Goal: Task Accomplishment & Management: Use online tool/utility

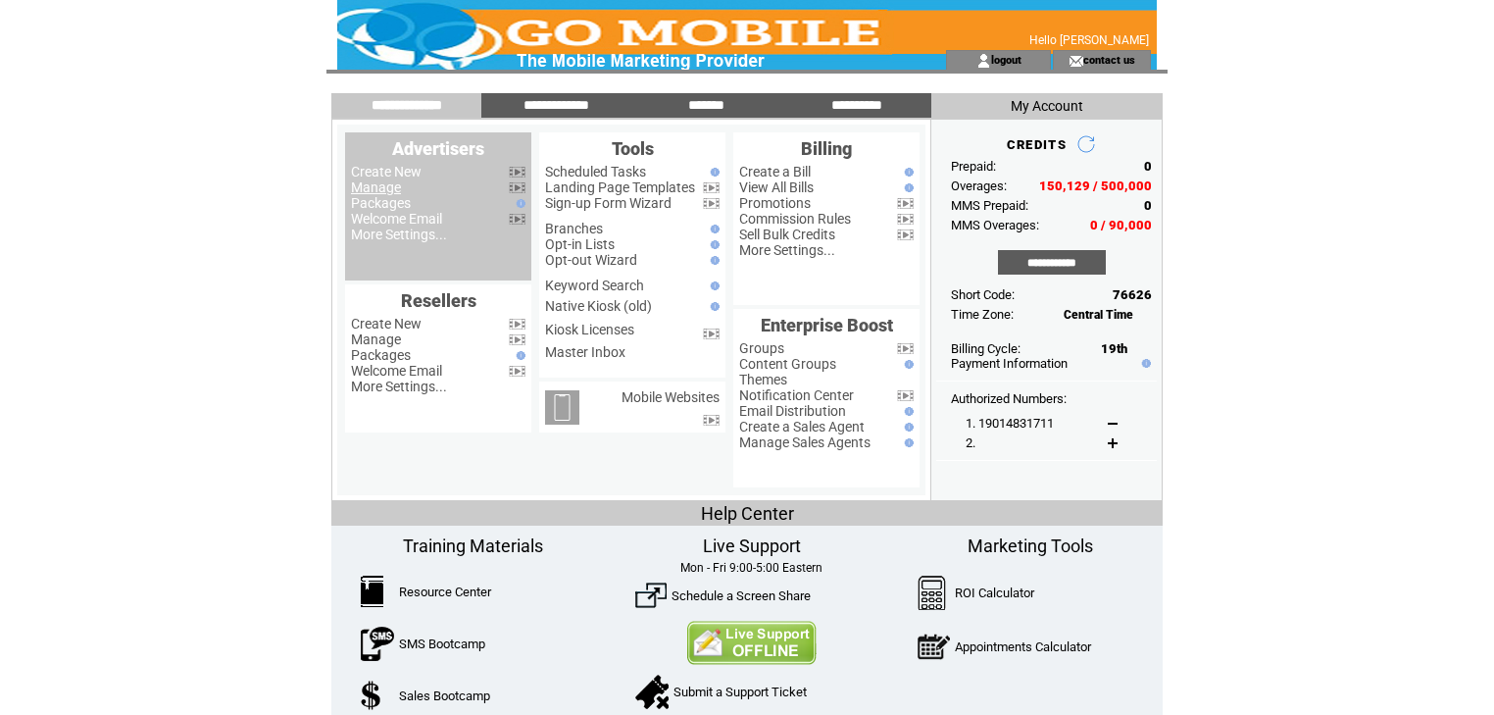
click at [395, 185] on link "Manage" at bounding box center [376, 187] width 50 height 16
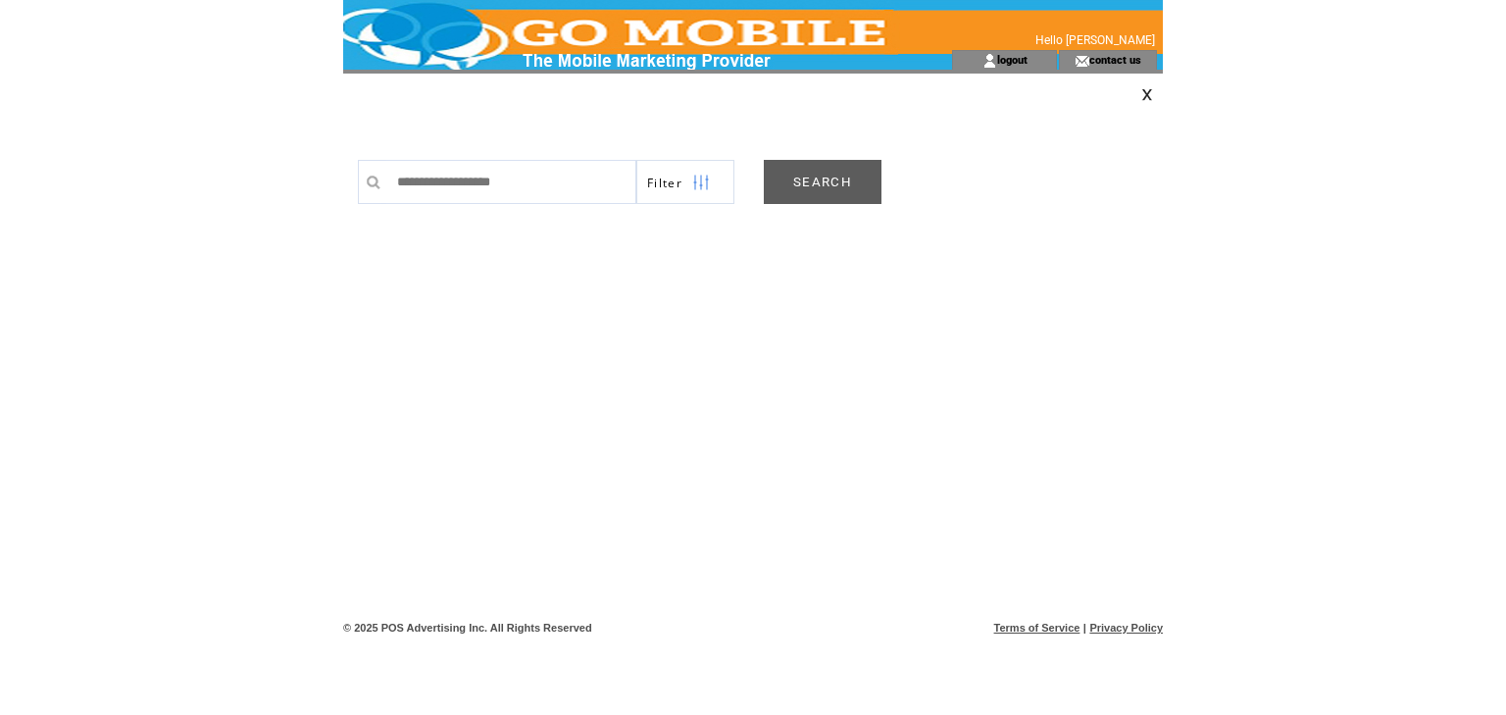
click at [843, 180] on link "SEARCH" at bounding box center [823, 182] width 118 height 44
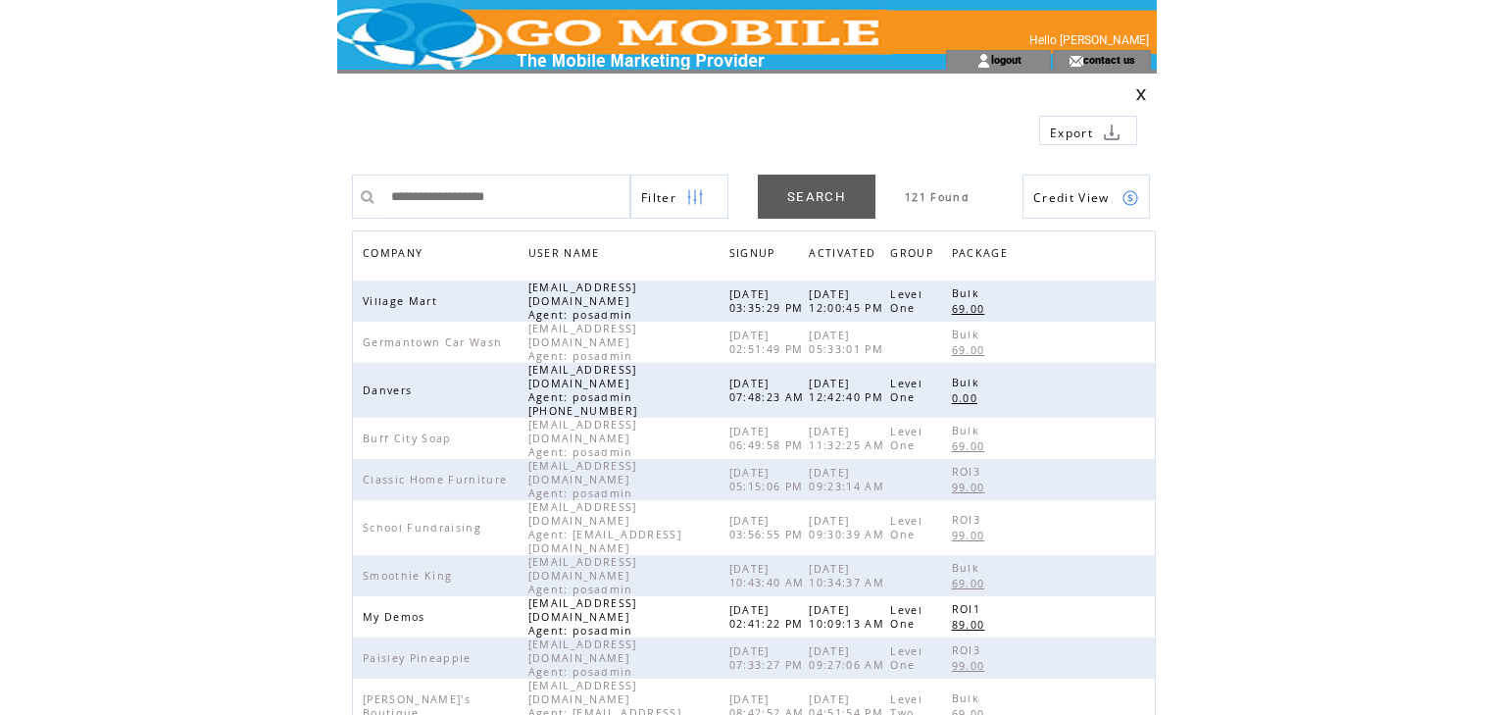
click at [399, 251] on span "COMPANY" at bounding box center [395, 255] width 65 height 28
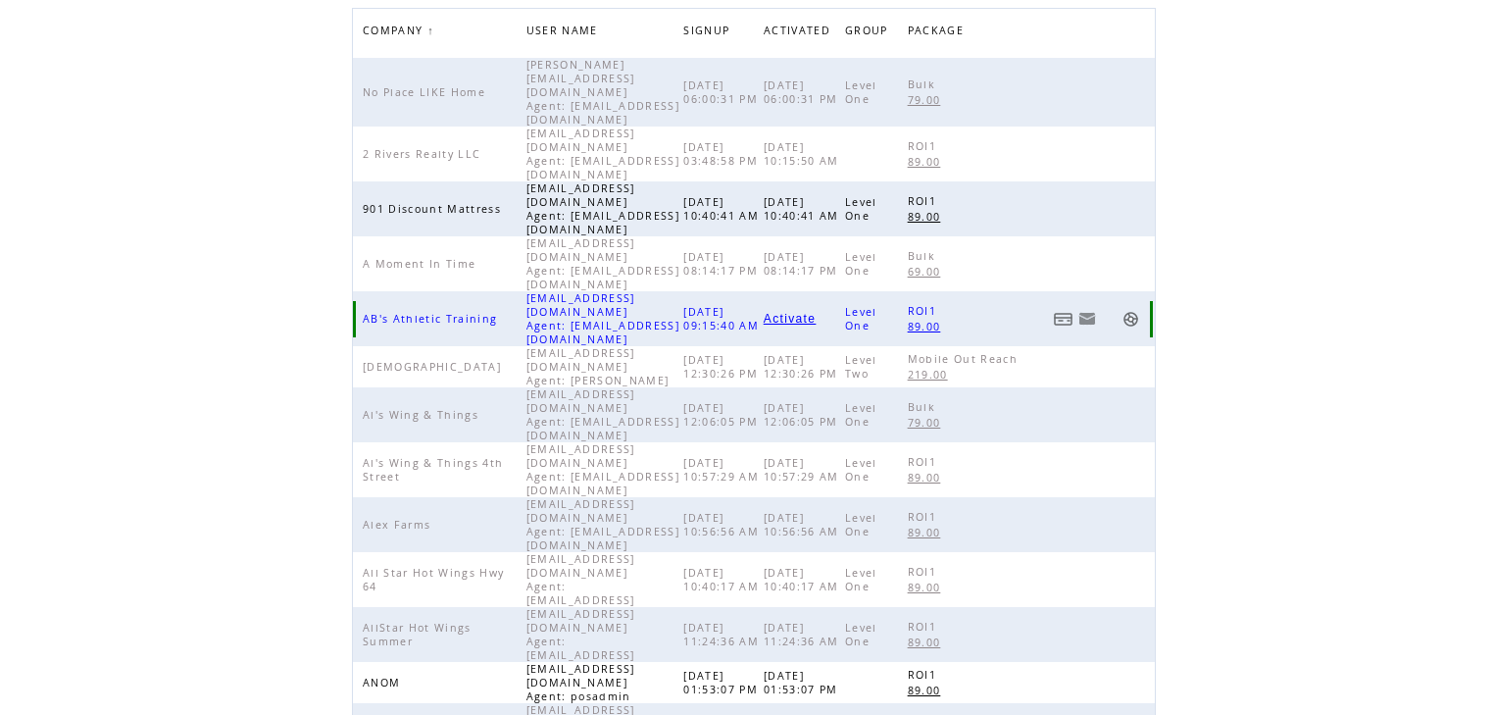
scroll to position [314, 0]
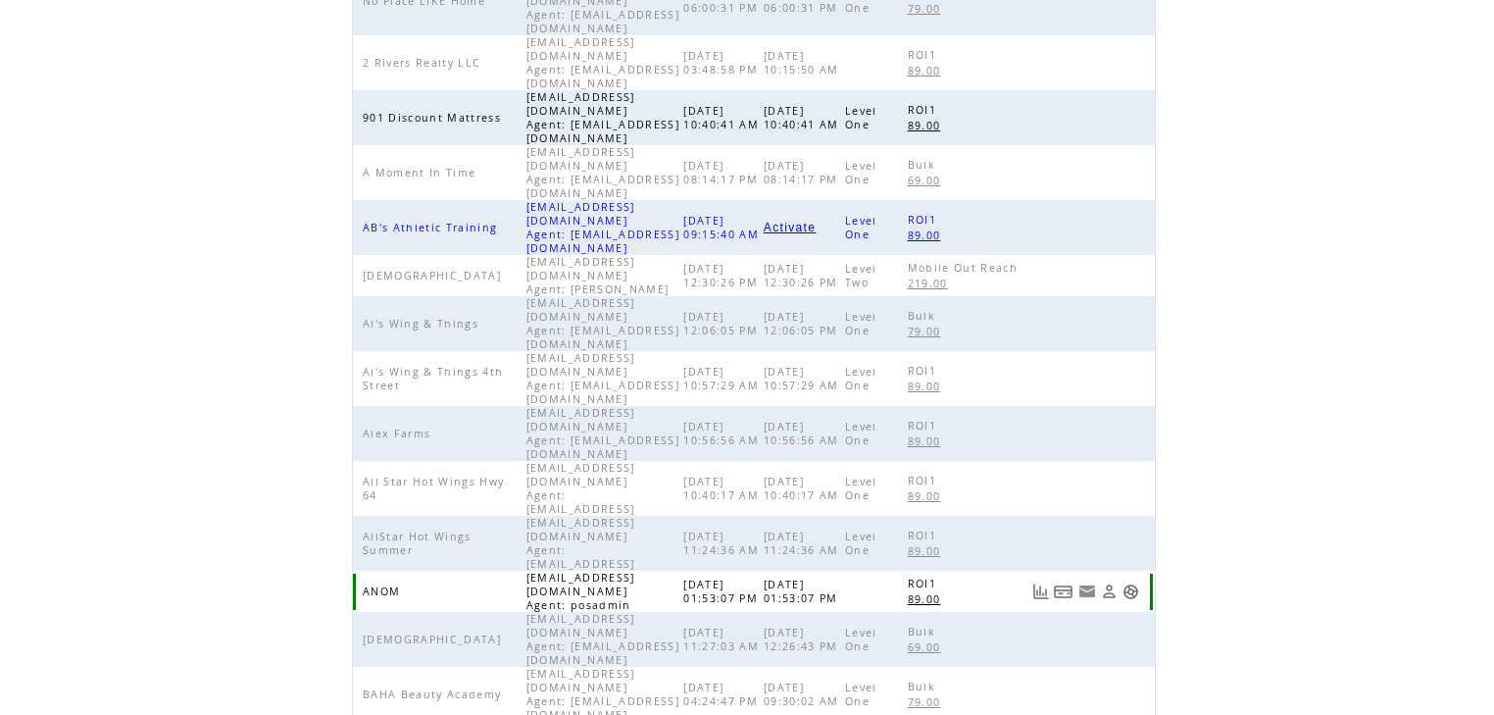
click at [1128, 583] on link at bounding box center [1130, 591] width 17 height 17
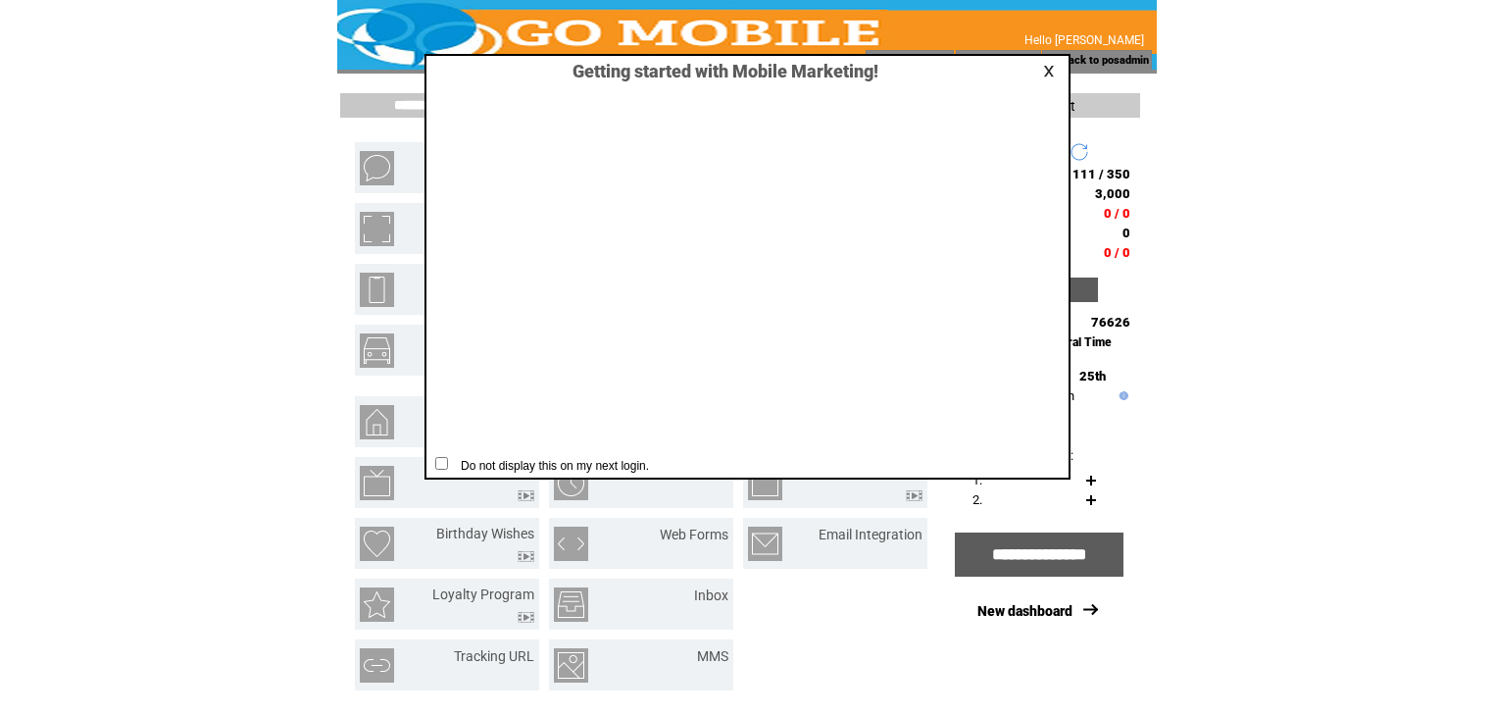
click at [1049, 72] on link at bounding box center [1052, 71] width 18 height 13
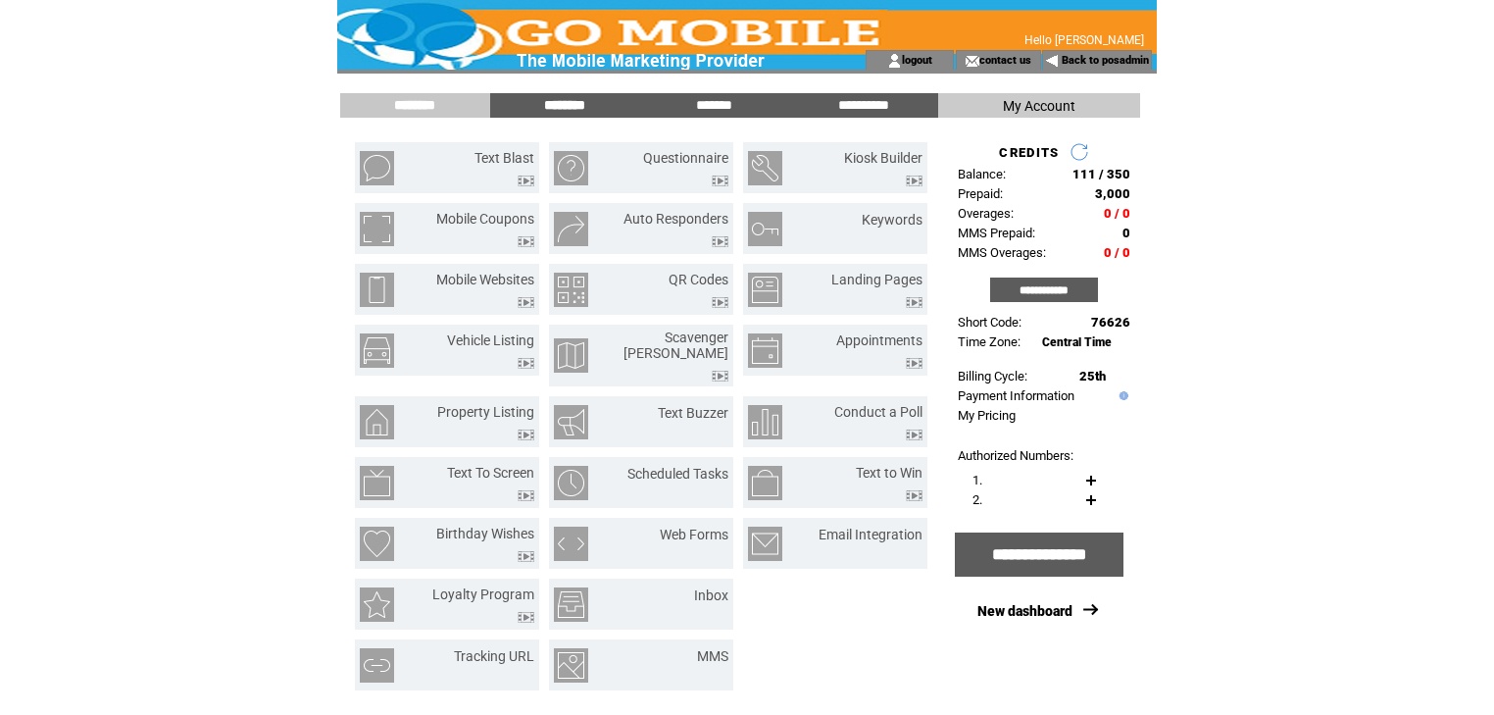
click at [578, 106] on input "********" at bounding box center [564, 105] width 147 height 17
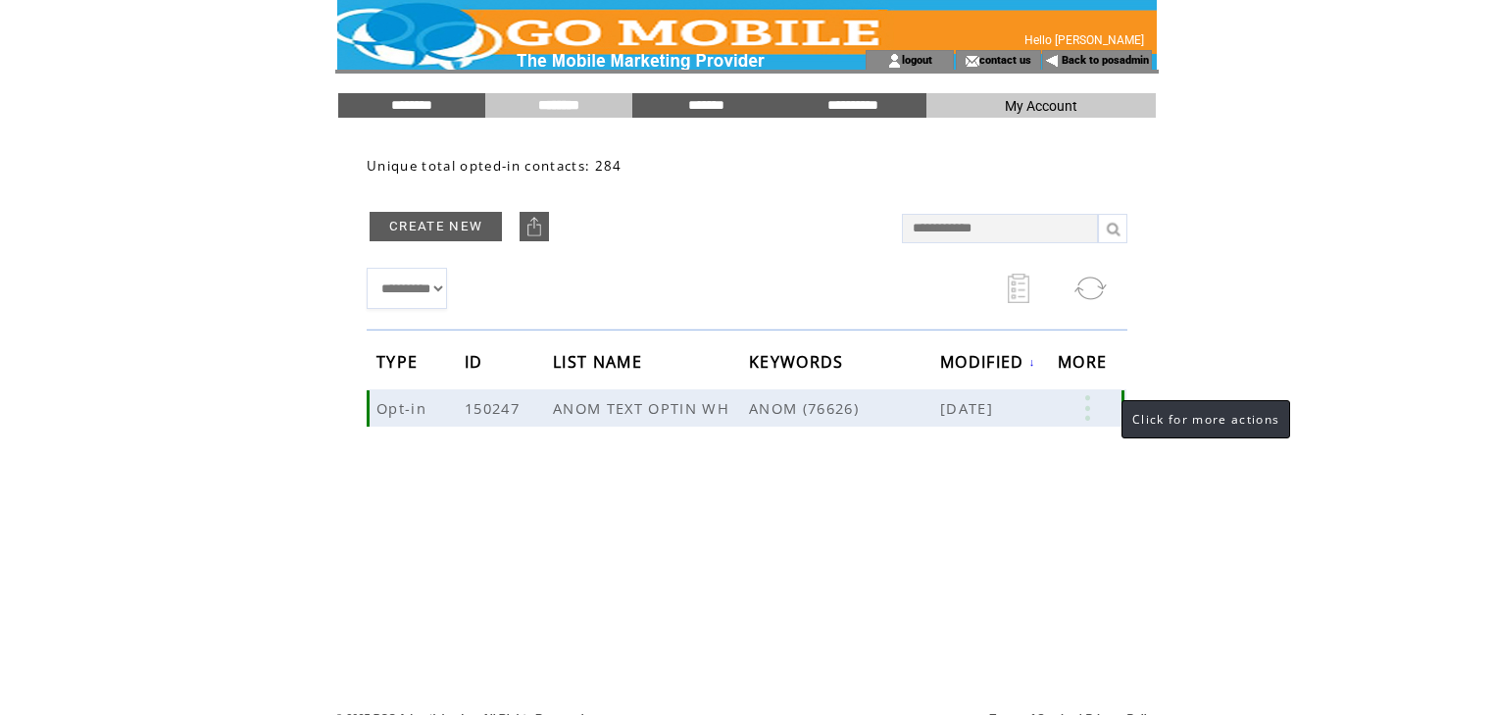
click at [1083, 407] on link at bounding box center [1087, 407] width 59 height 25
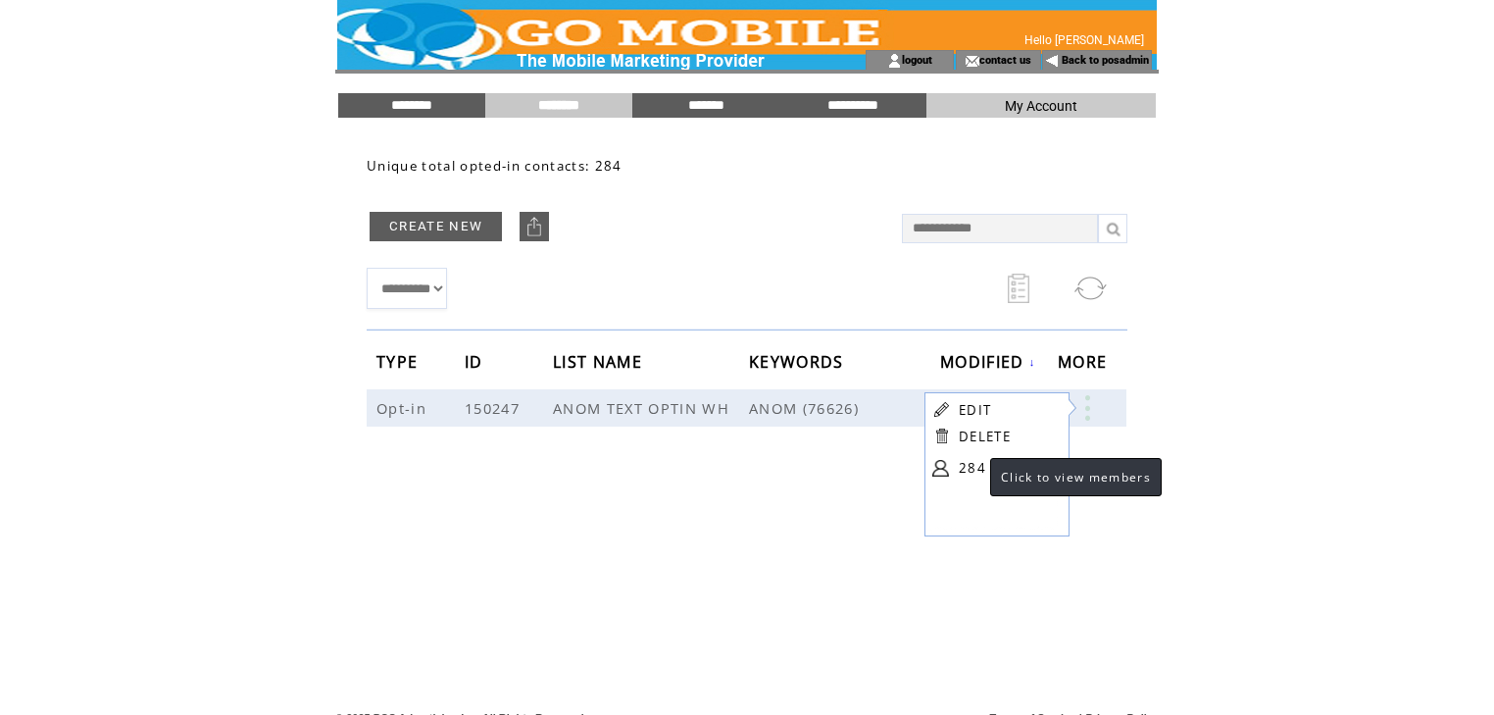
click at [971, 471] on link "284" at bounding box center [1008, 467] width 98 height 29
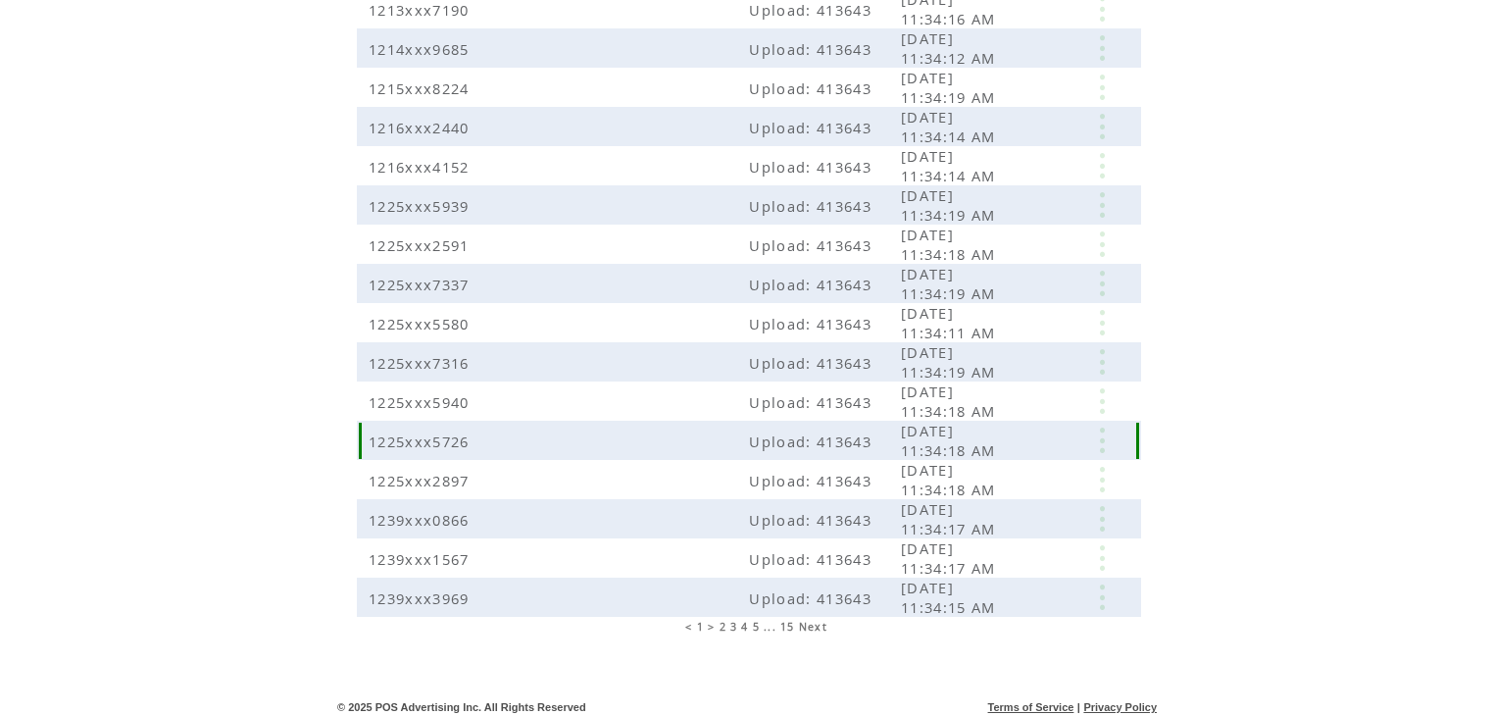
scroll to position [392, 0]
click at [790, 627] on span "15" at bounding box center [787, 626] width 15 height 14
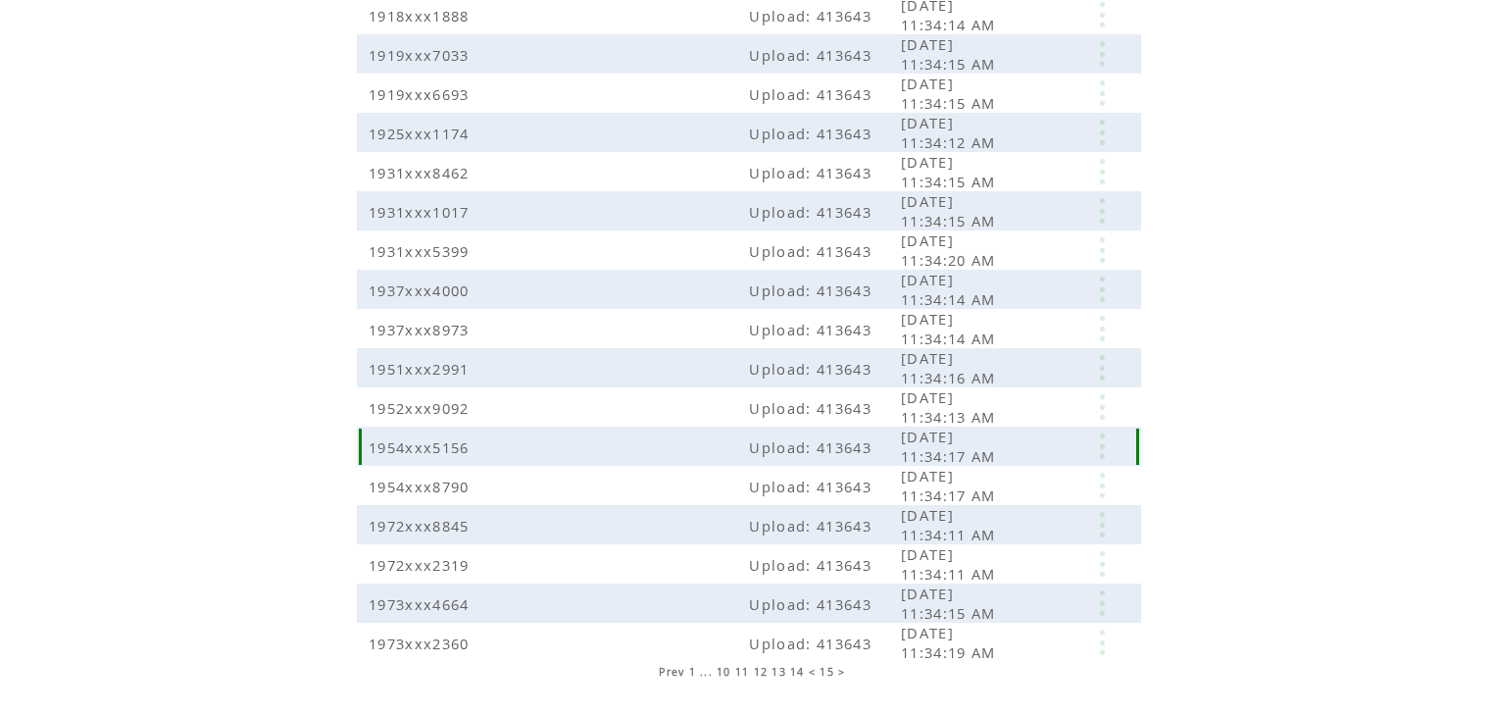
scroll to position [281, 0]
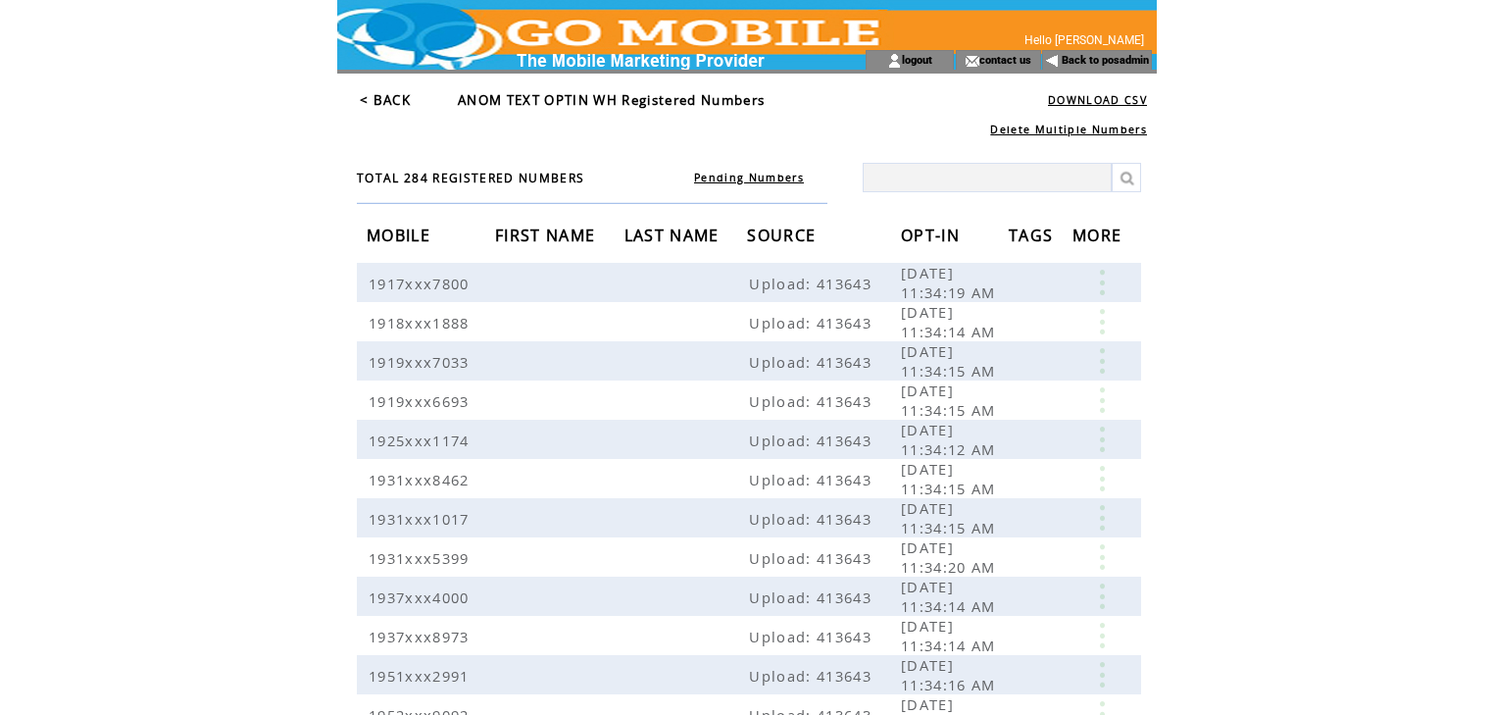
click at [385, 98] on link "< BACK" at bounding box center [385, 100] width 51 height 18
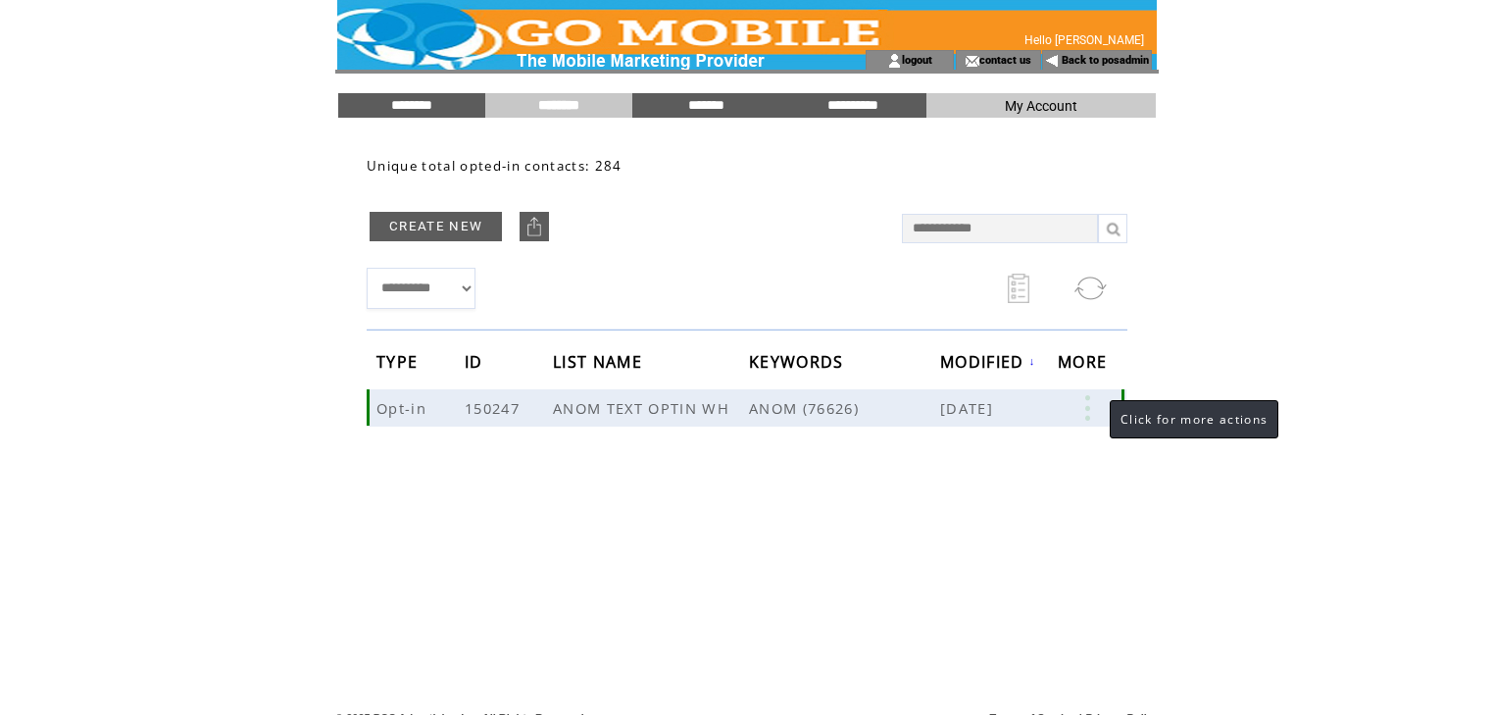
click at [1090, 404] on link at bounding box center [1087, 407] width 59 height 25
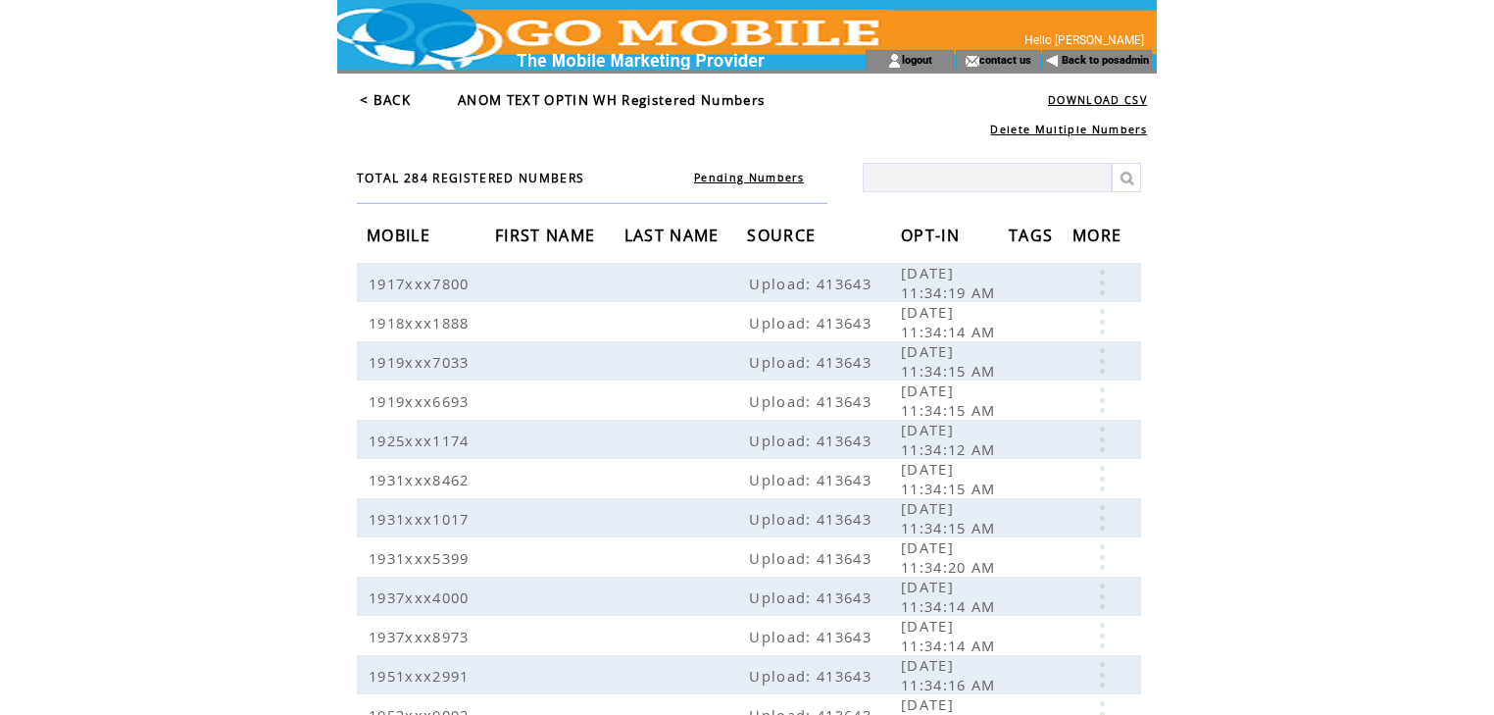
click at [391, 94] on link "< BACK" at bounding box center [385, 100] width 51 height 18
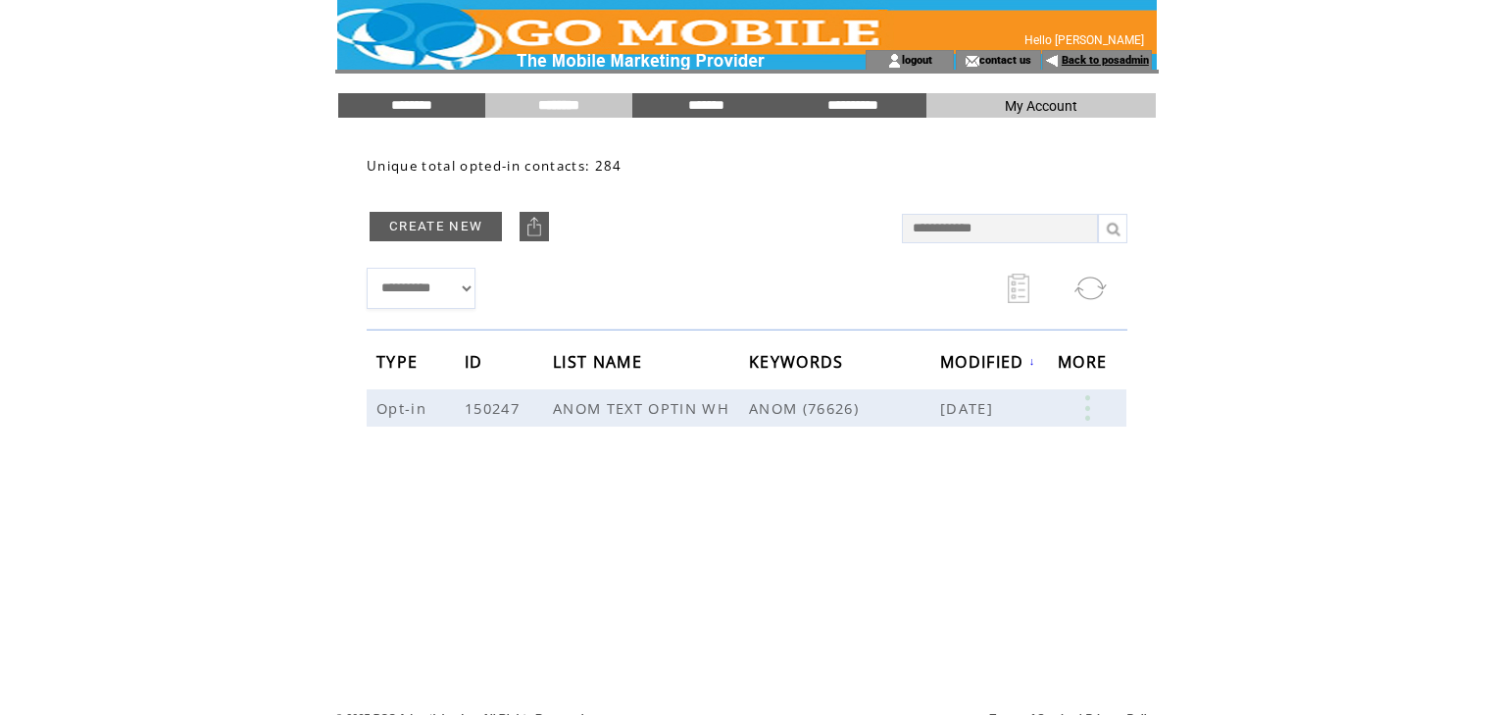
click at [1087, 60] on link "Back to posadmin" at bounding box center [1105, 60] width 87 height 13
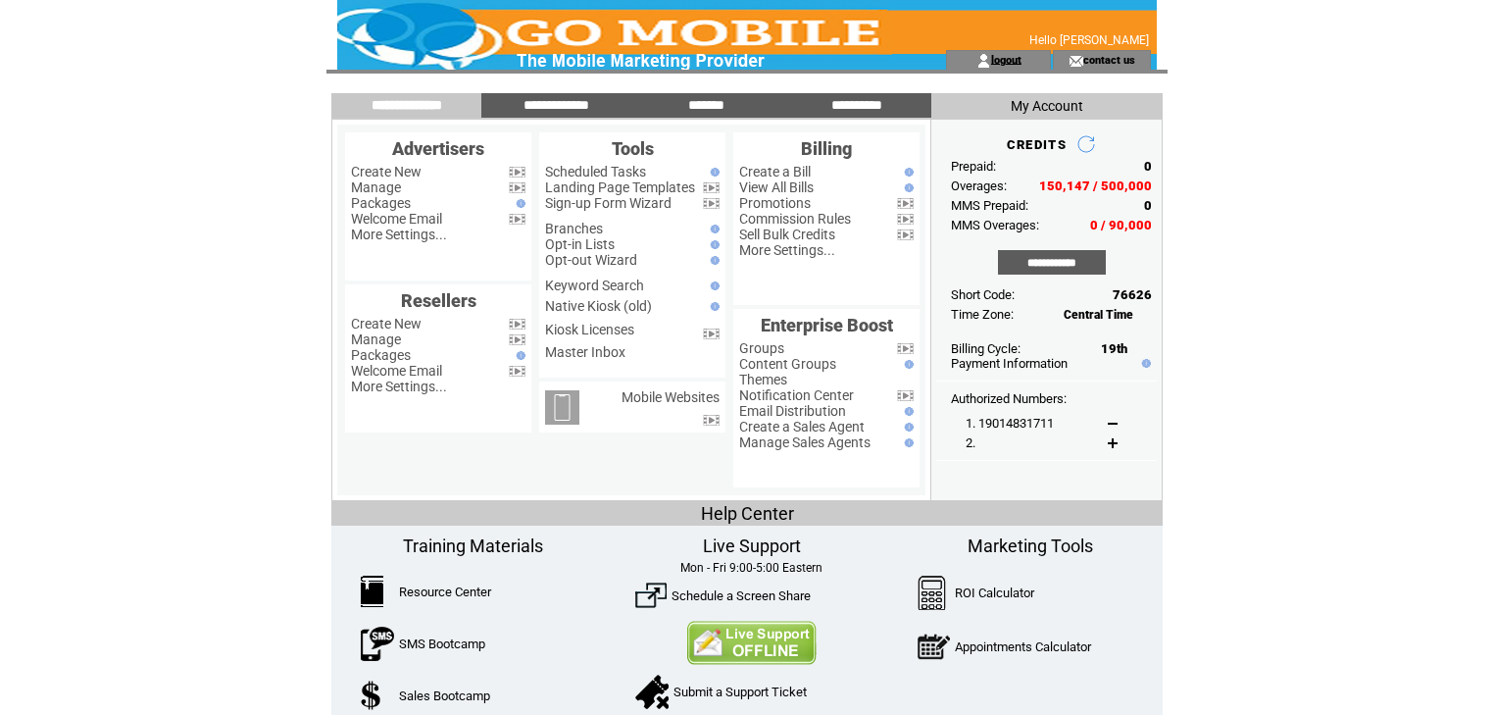
click at [1017, 55] on link "logout" at bounding box center [1006, 59] width 30 height 13
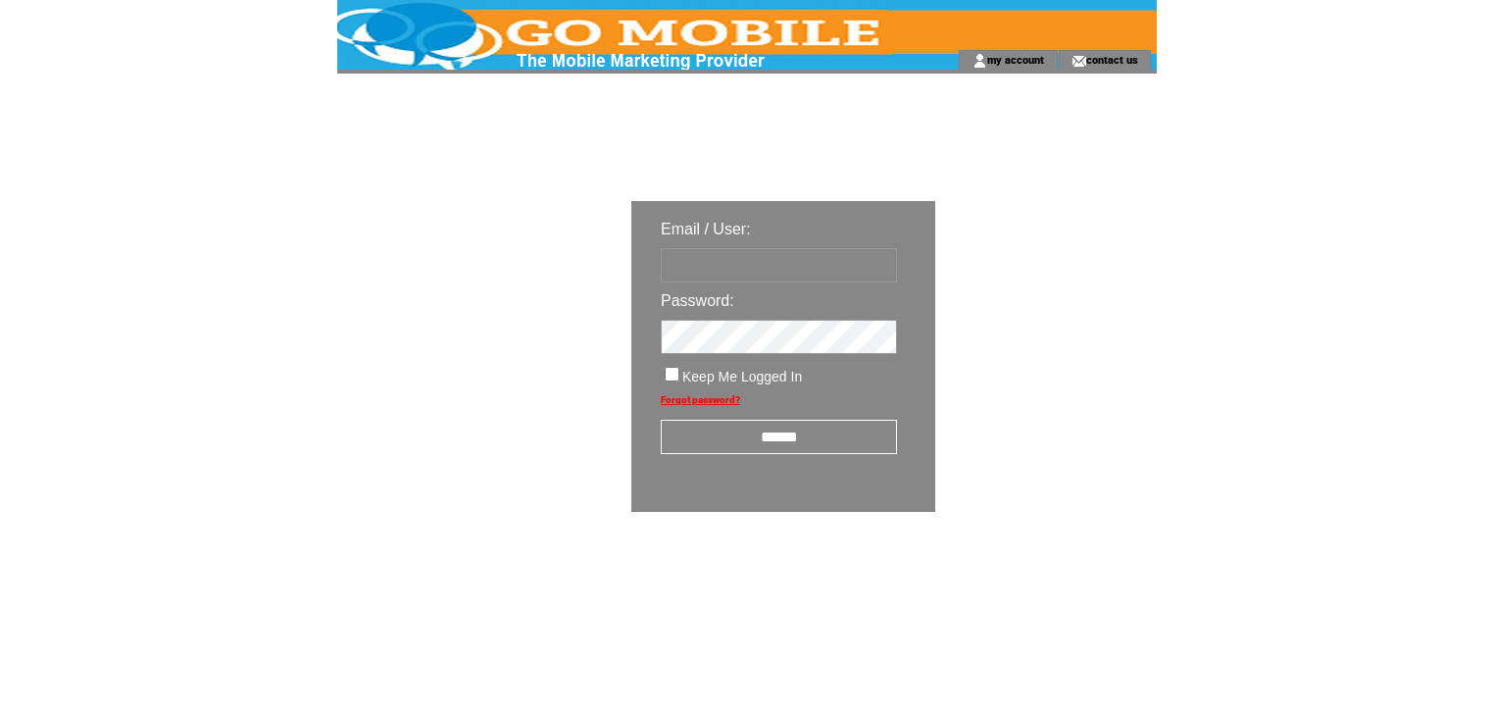
type input "********"
click at [786, 436] on input "******" at bounding box center [779, 437] width 236 height 34
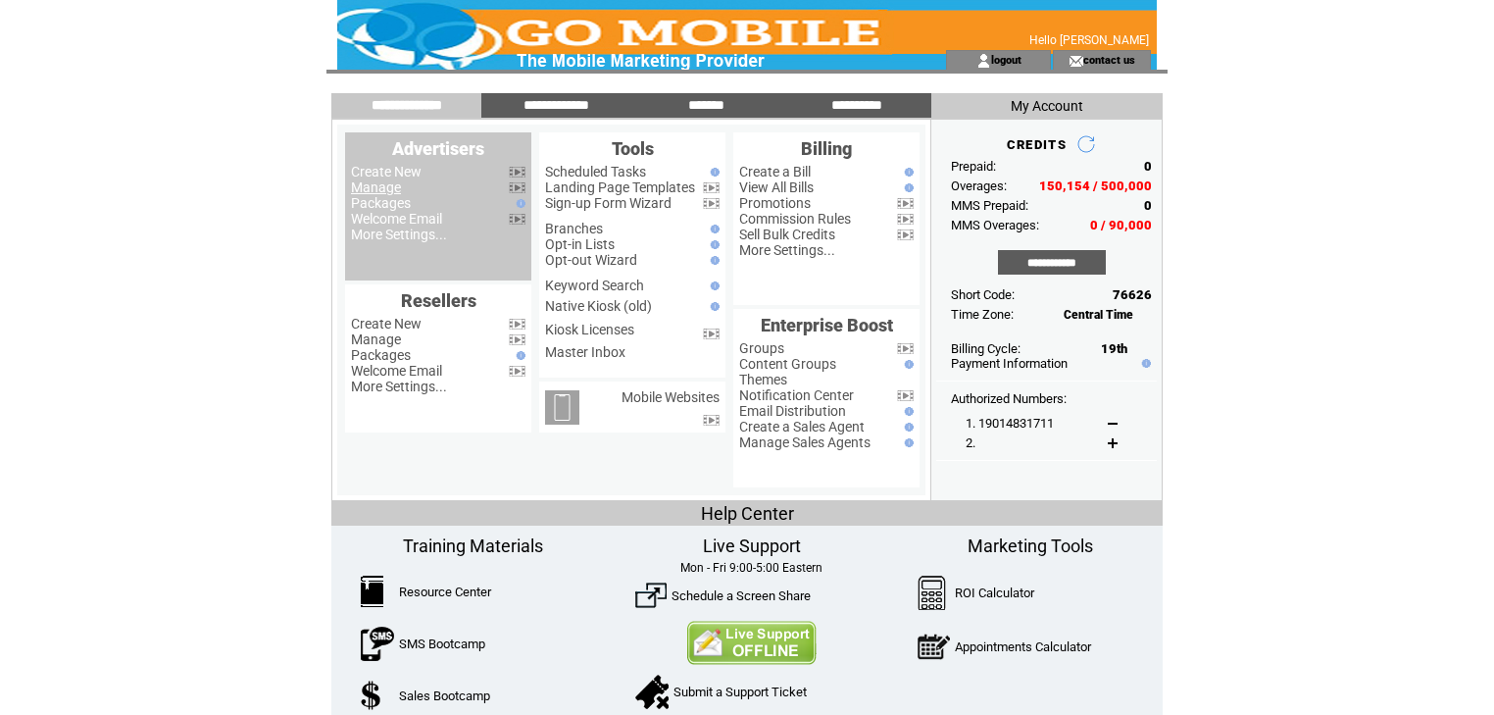
click at [375, 186] on link "Manage" at bounding box center [376, 187] width 50 height 16
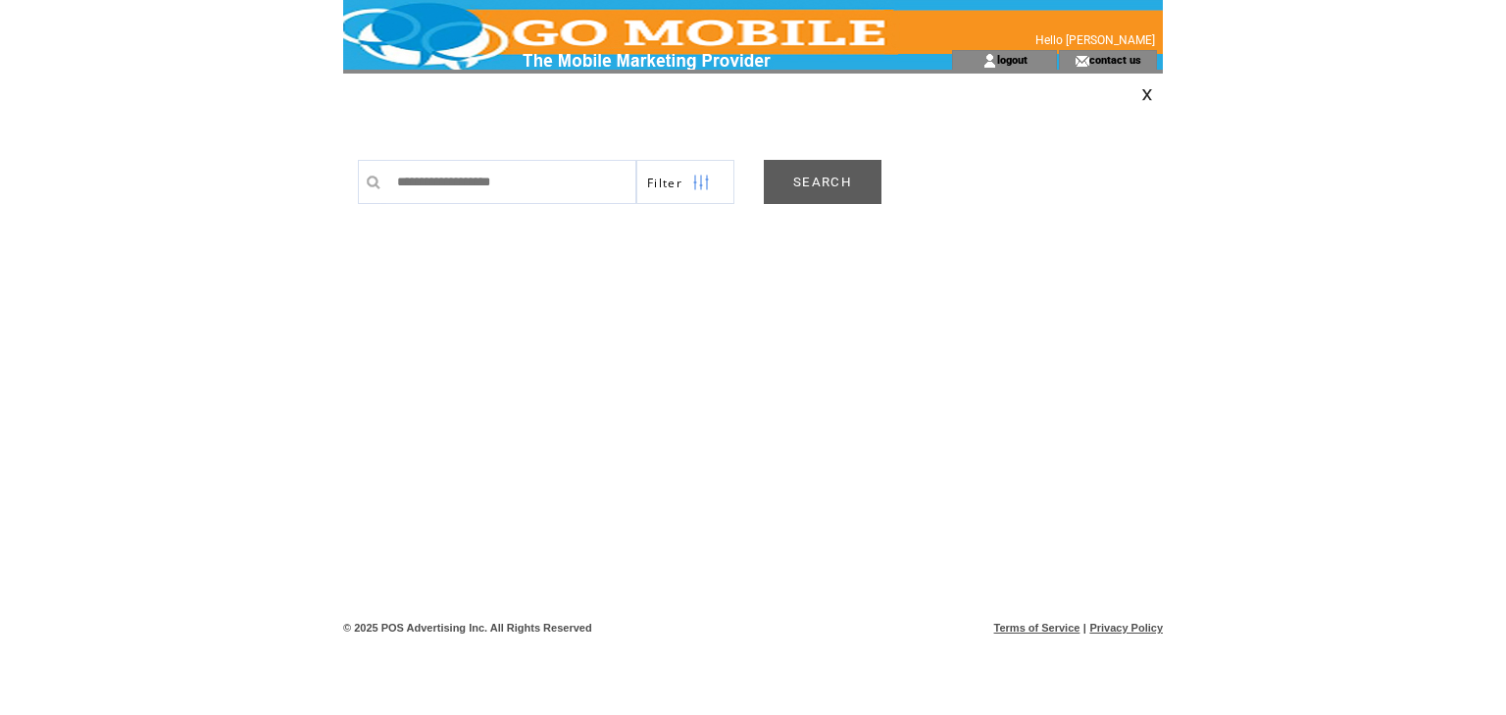
click at [817, 173] on link "SEARCH" at bounding box center [823, 182] width 118 height 44
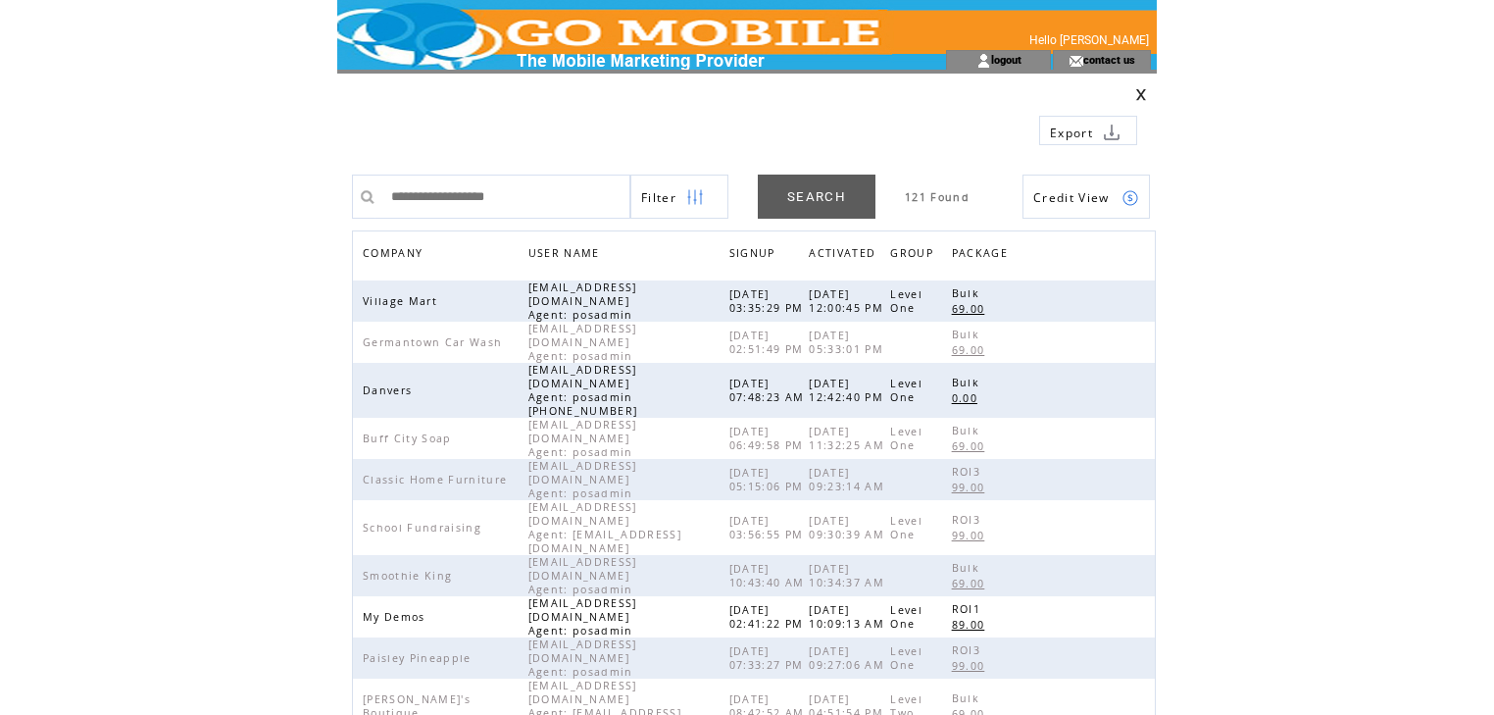
click at [385, 248] on span "COMPANY" at bounding box center [395, 255] width 65 height 28
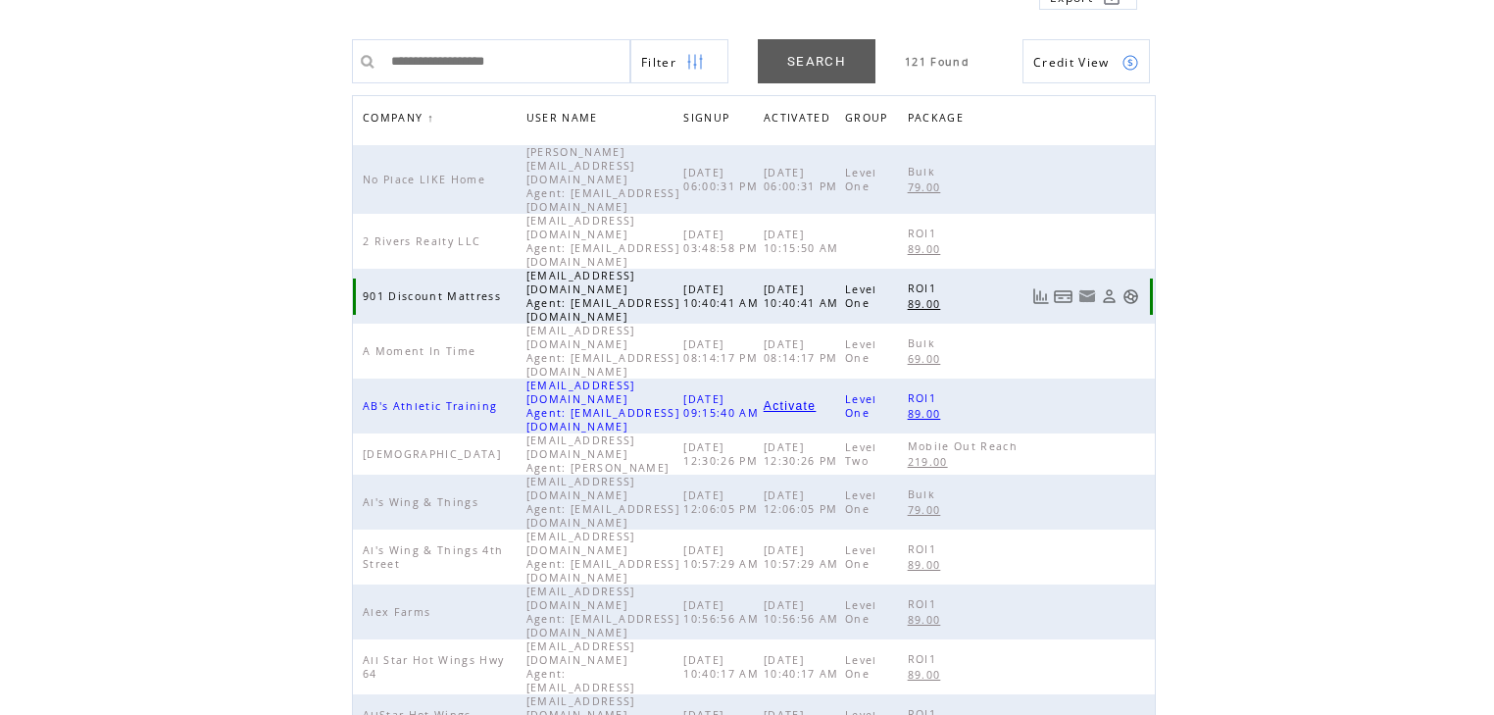
scroll to position [157, 0]
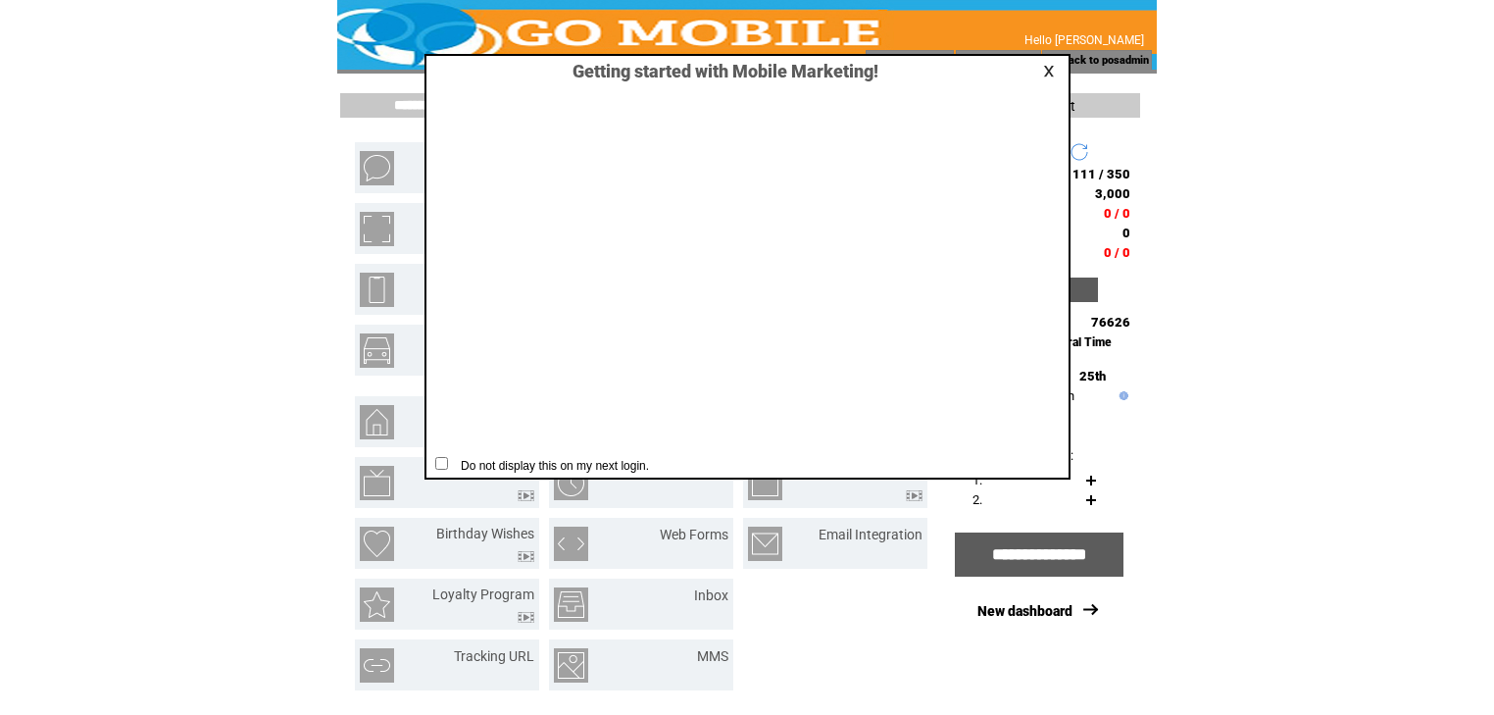
click at [1053, 67] on link at bounding box center [1052, 71] width 18 height 13
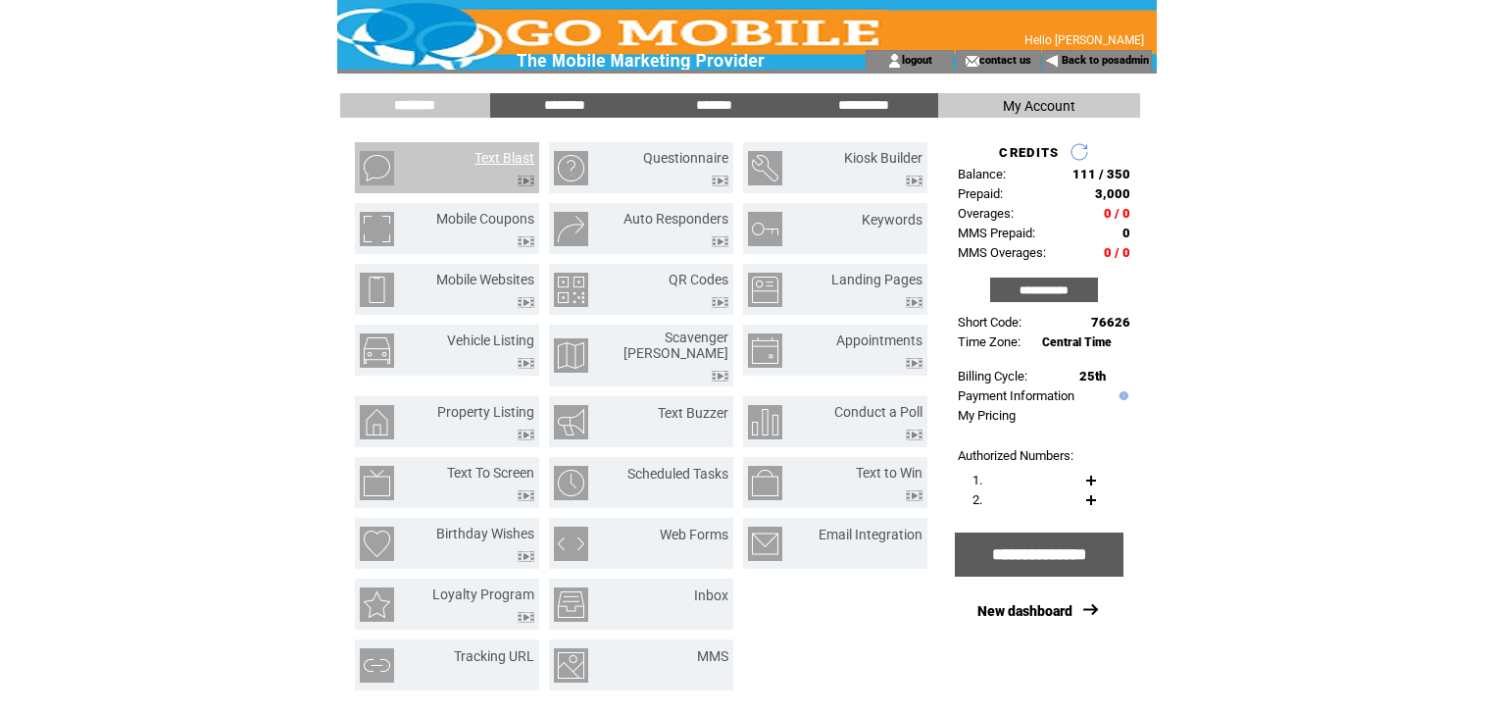
click at [512, 161] on link "Text Blast" at bounding box center [504, 158] width 60 height 16
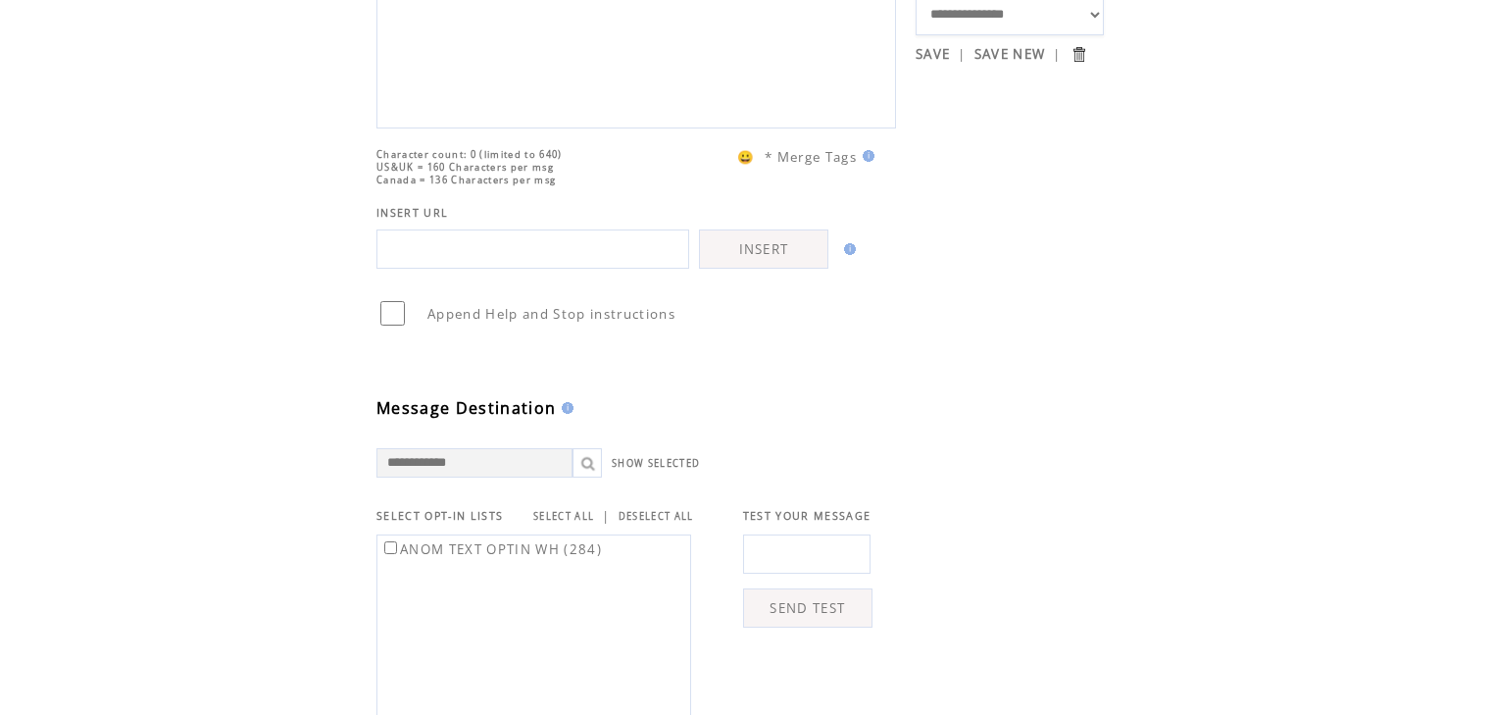
scroll to position [314, 0]
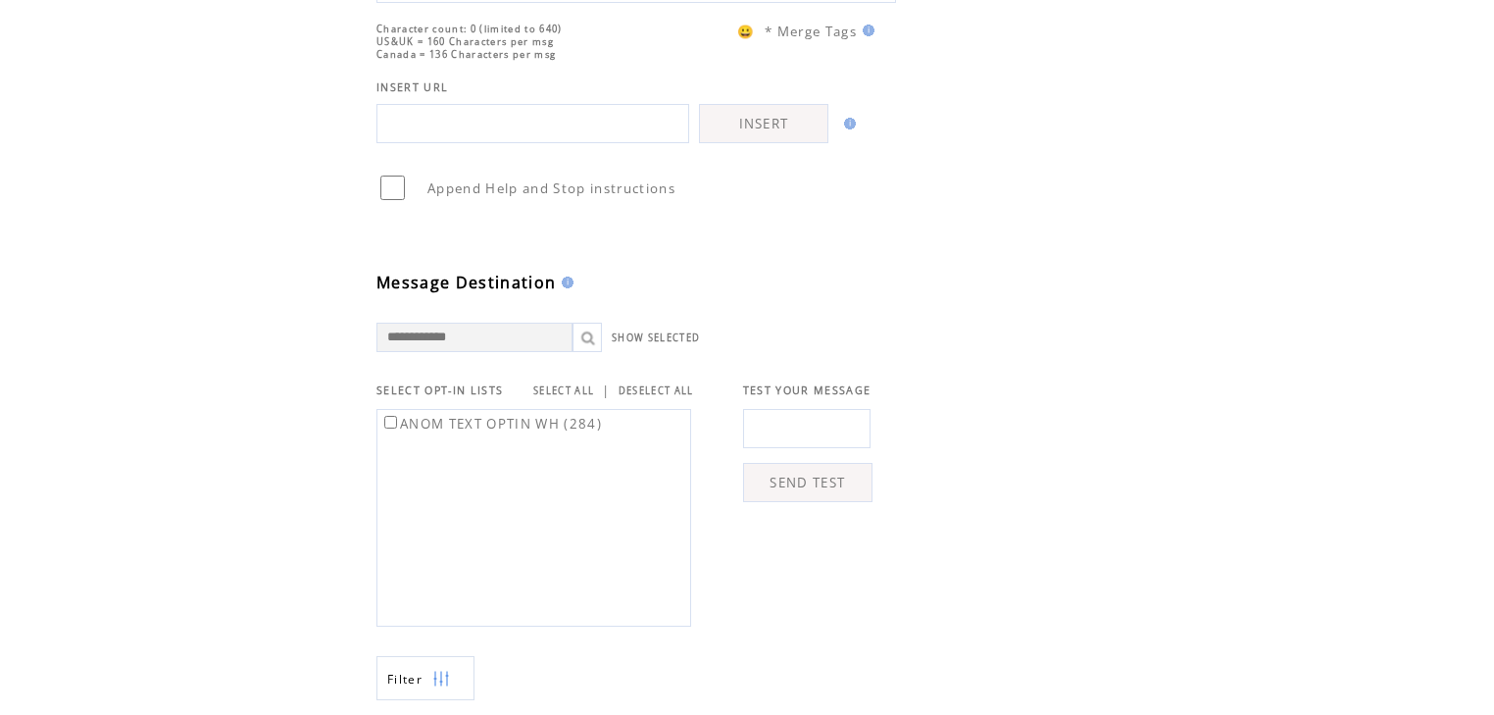
click at [570, 397] on link "SELECT ALL" at bounding box center [563, 390] width 61 height 13
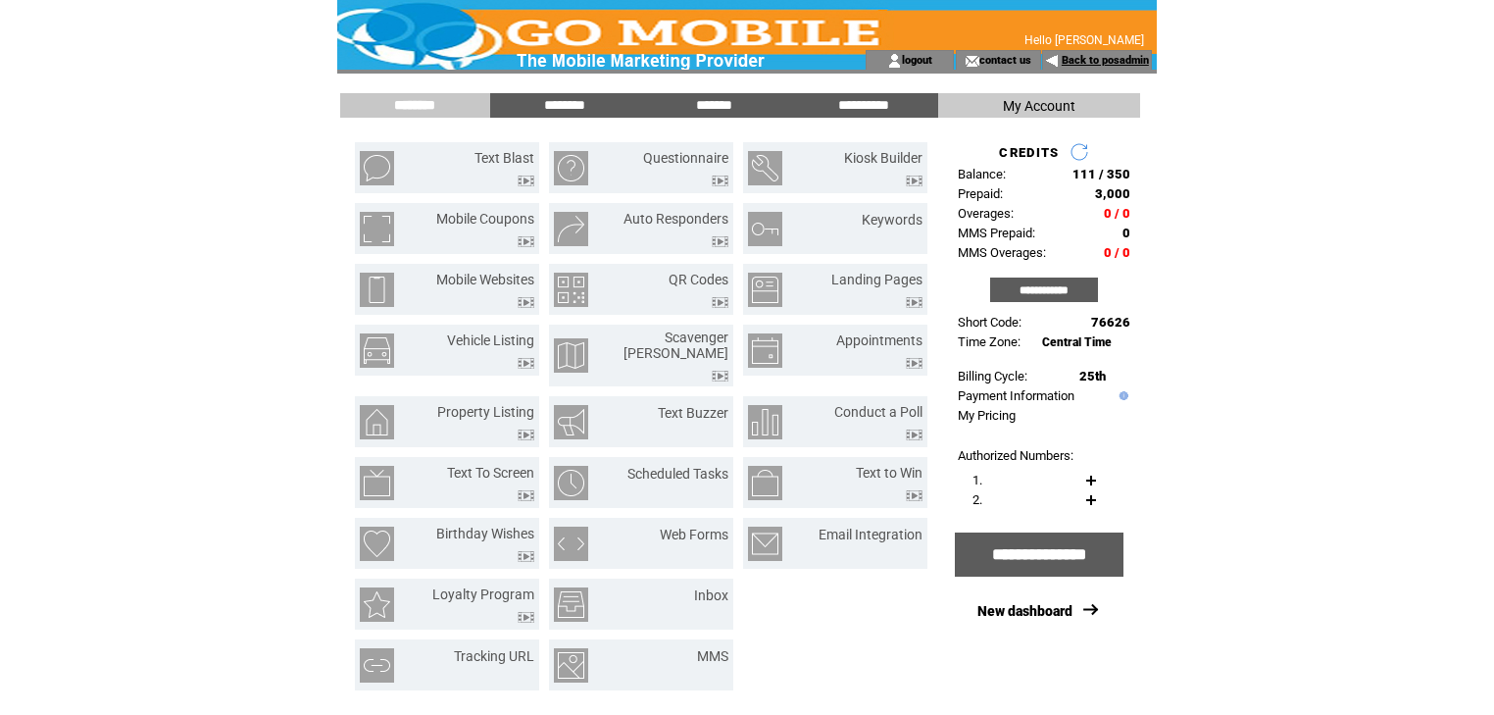
click at [1106, 60] on link "Back to posadmin" at bounding box center [1105, 60] width 87 height 13
